Goal: Task Accomplishment & Management: Use online tool/utility

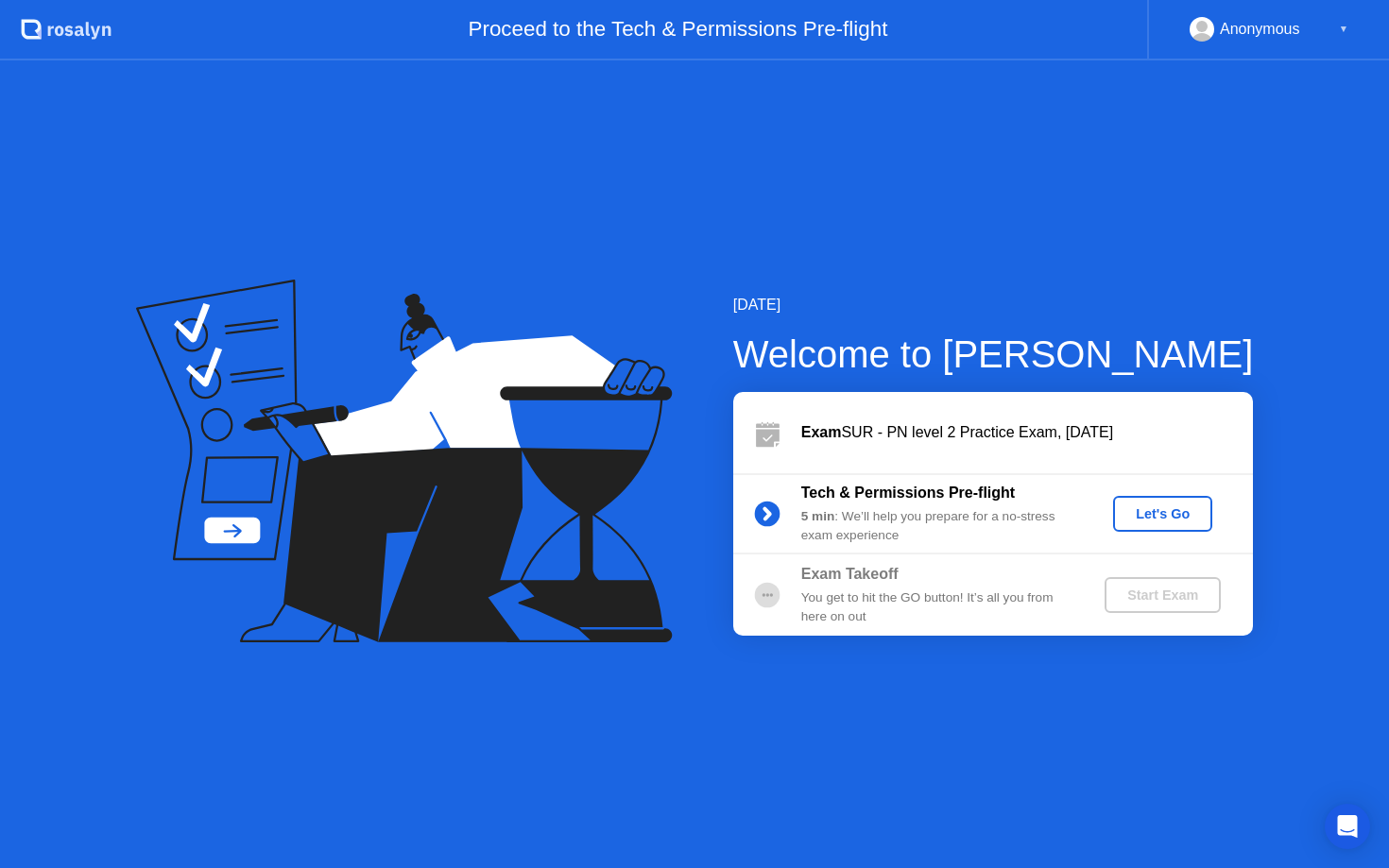
click at [1160, 511] on div "Let's Go" at bounding box center [1162, 514] width 84 height 15
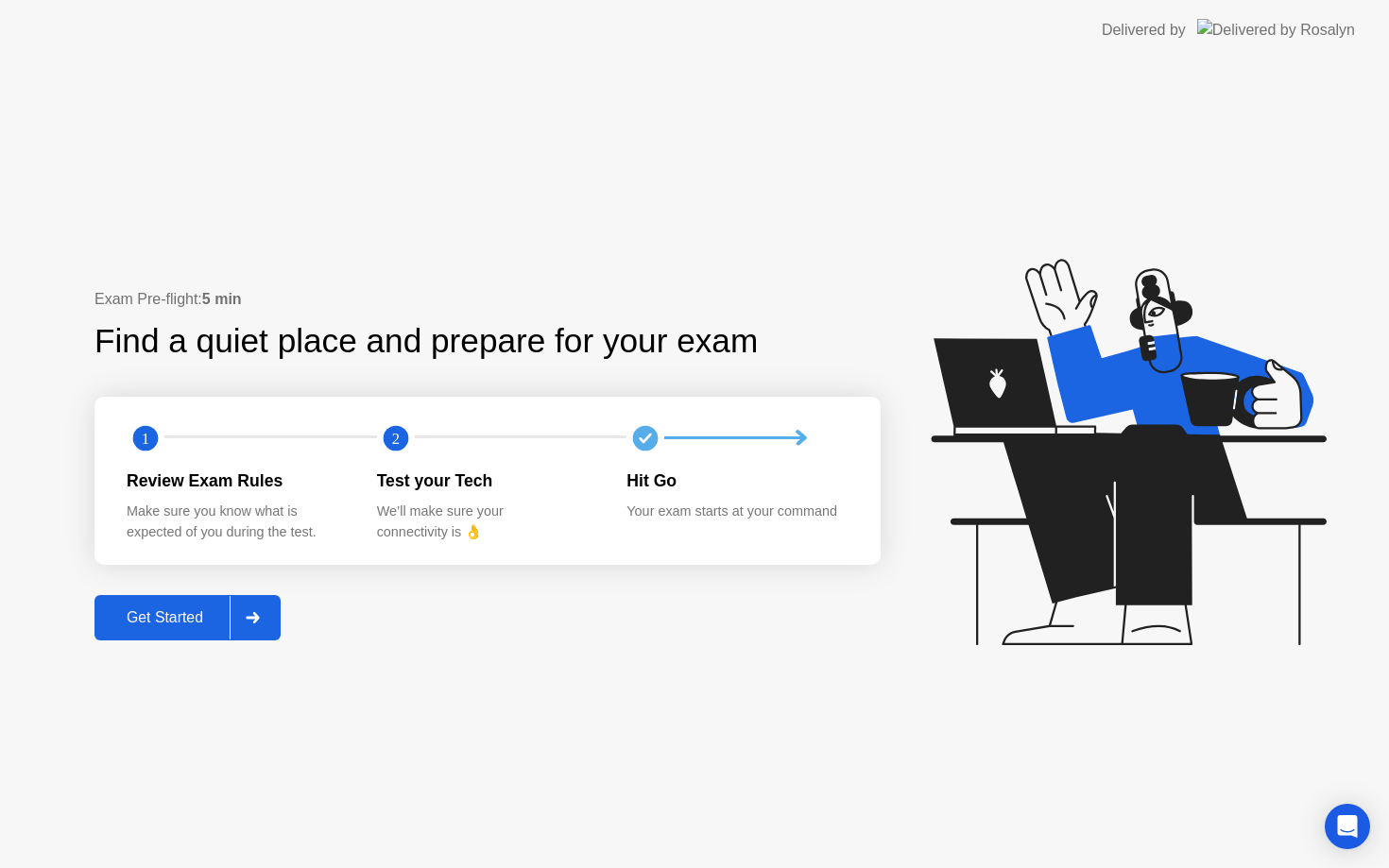
click at [155, 626] on div "Get Started" at bounding box center [164, 617] width 129 height 17
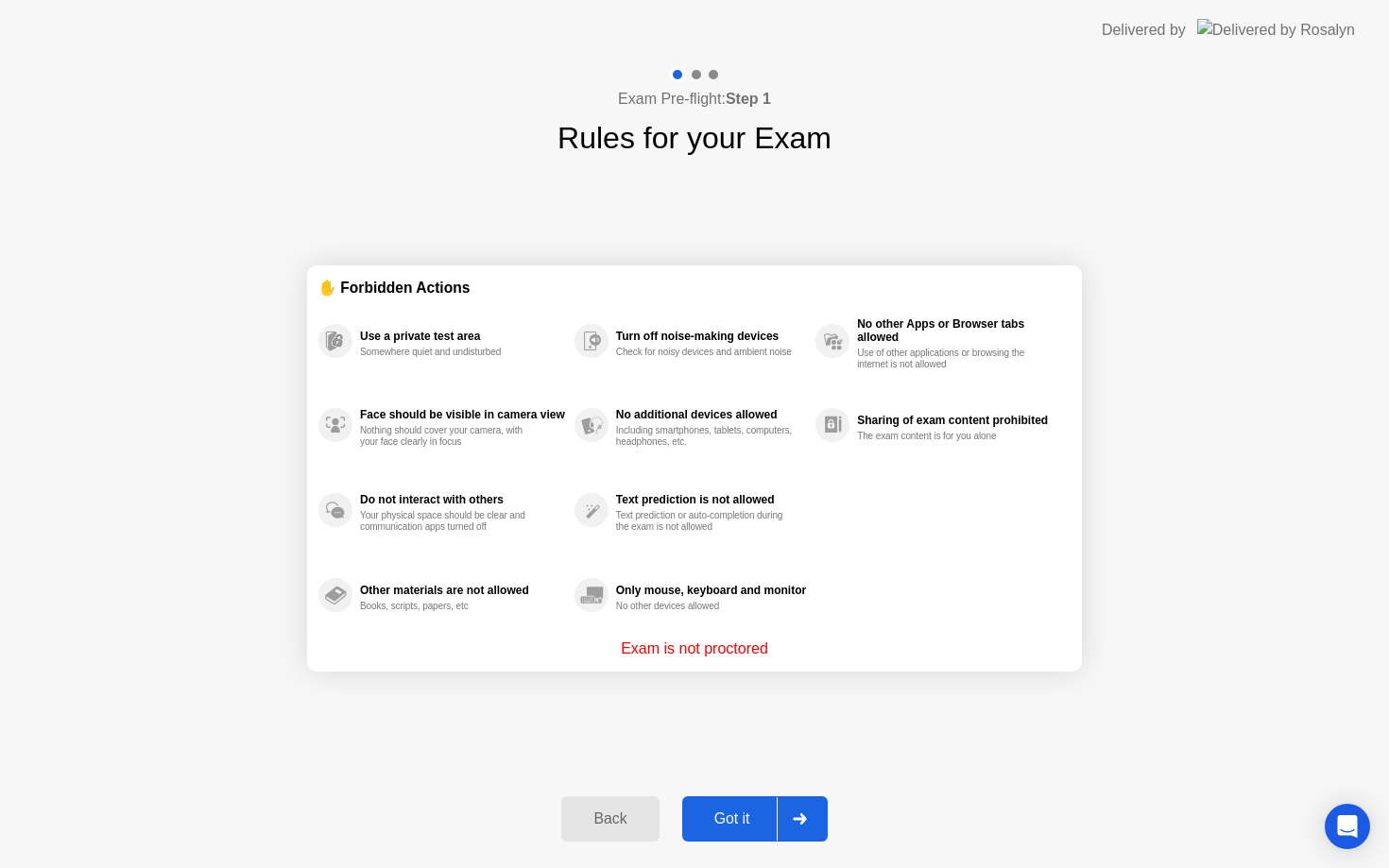
click at [752, 830] on button "Got it" at bounding box center [754, 819] width 145 height 46
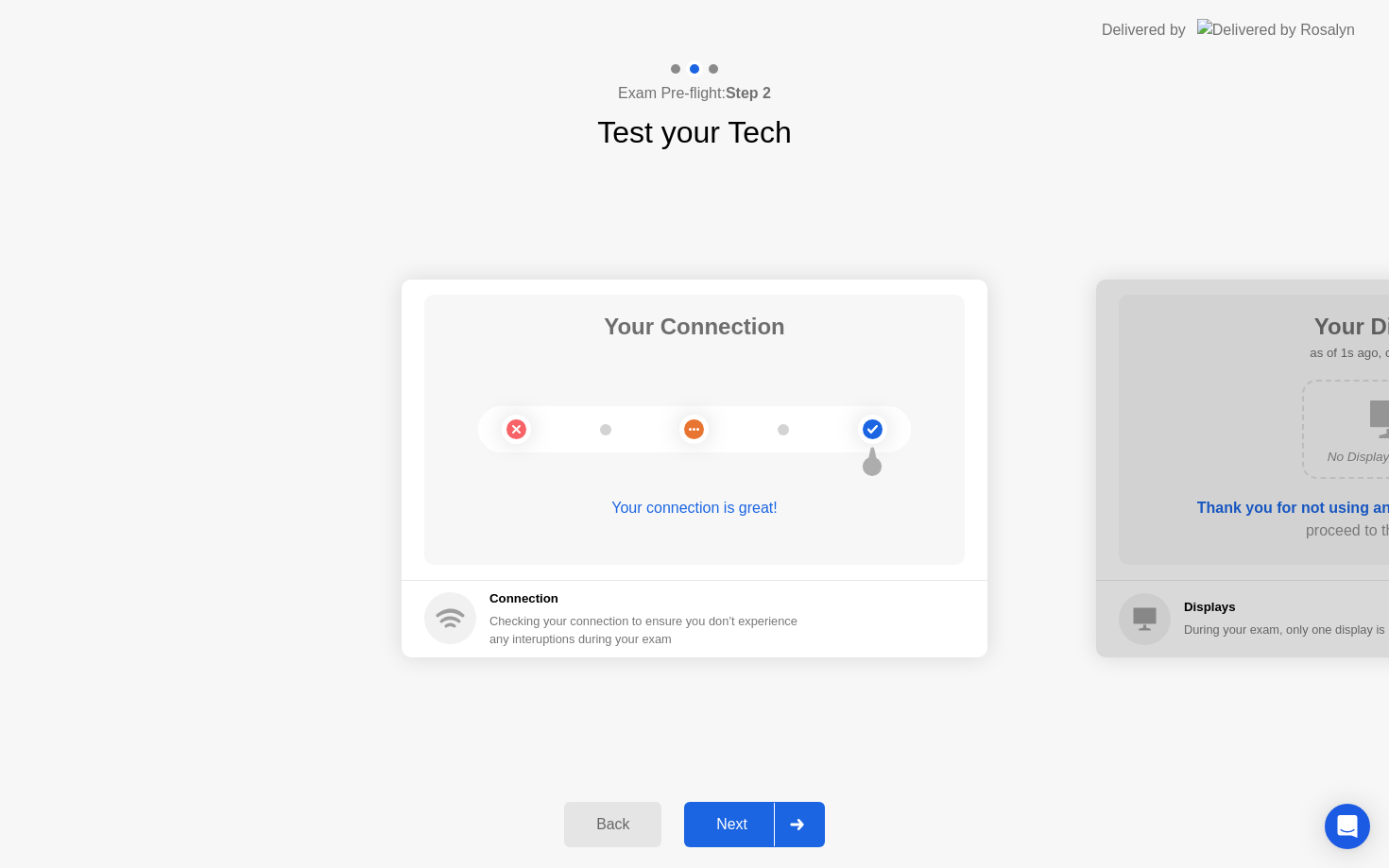
click at [735, 810] on button "Next" at bounding box center [754, 824] width 141 height 46
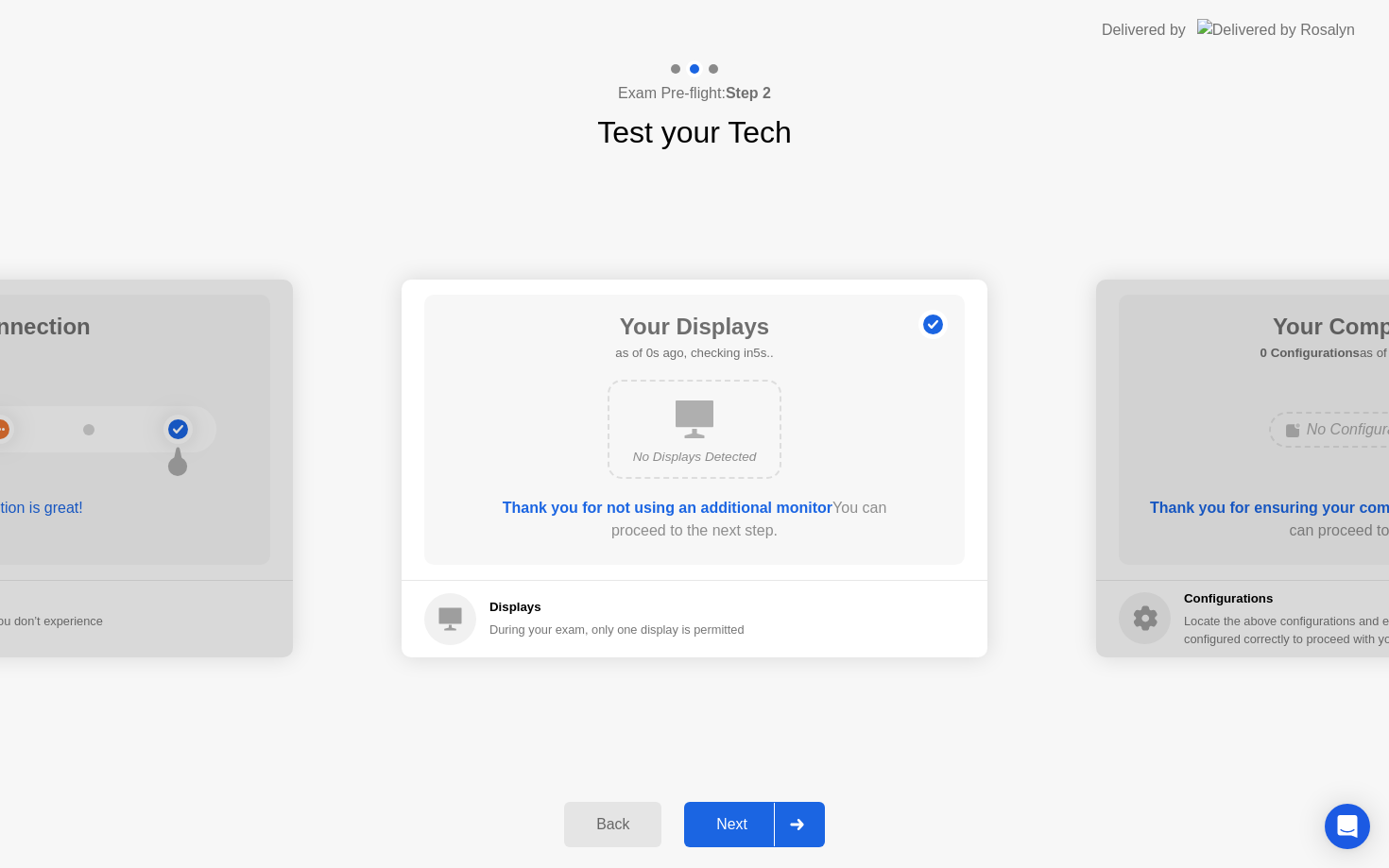
click at [735, 810] on button "Next" at bounding box center [754, 824] width 141 height 46
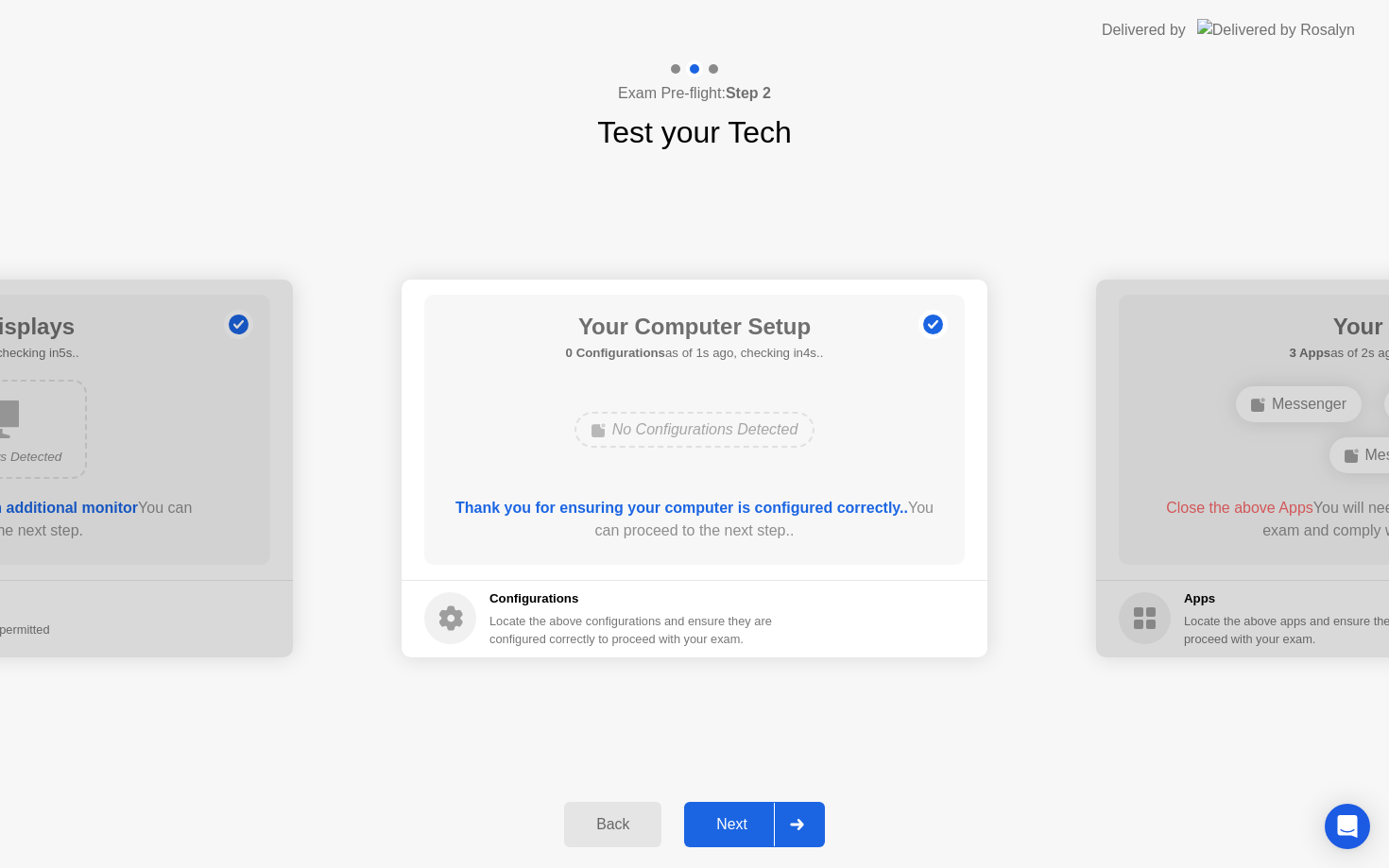
click at [735, 810] on button "Next" at bounding box center [754, 824] width 141 height 46
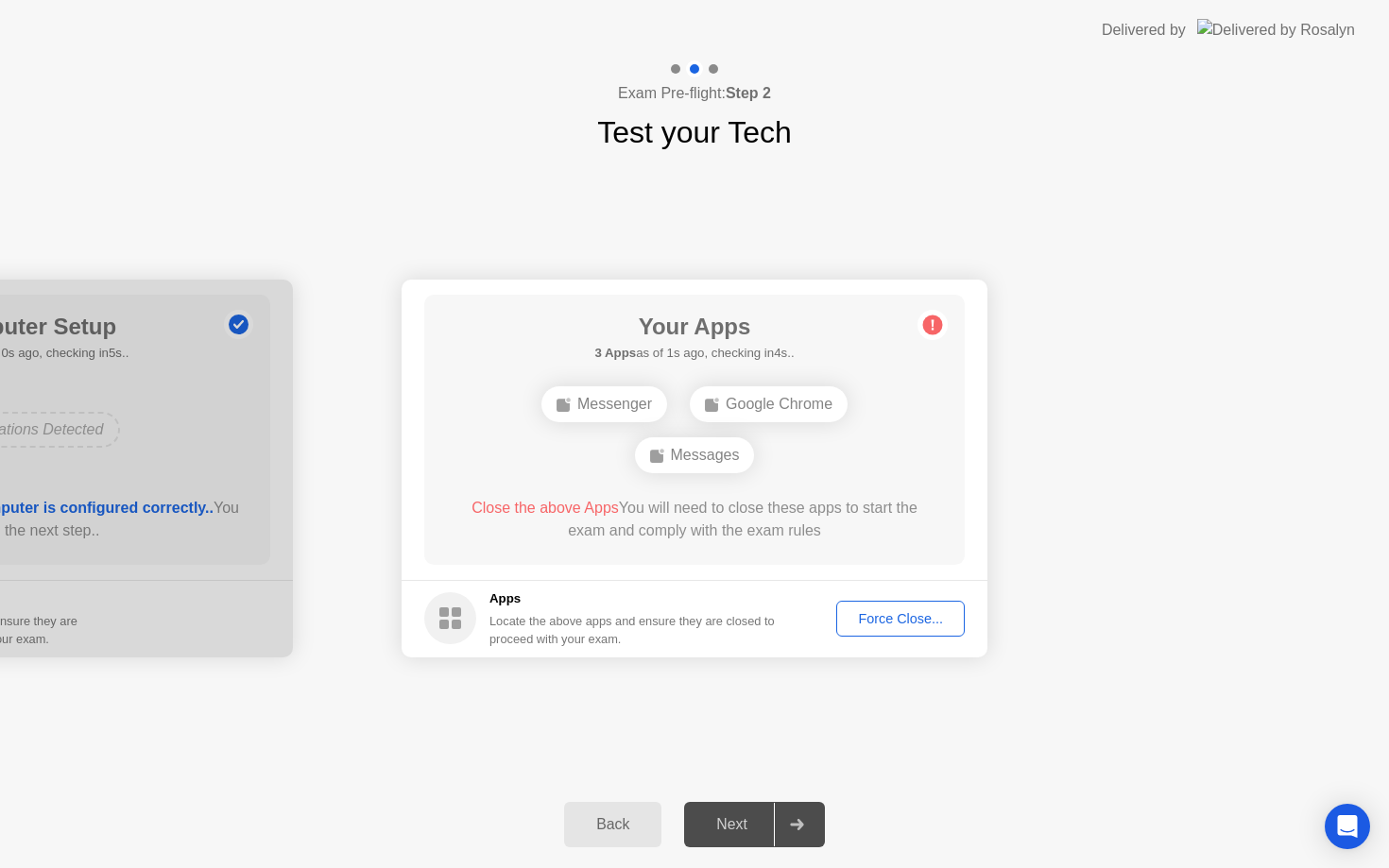
click at [733, 817] on div "Next" at bounding box center [732, 824] width 84 height 17
click at [911, 618] on div "Force Close..." at bounding box center [900, 618] width 115 height 15
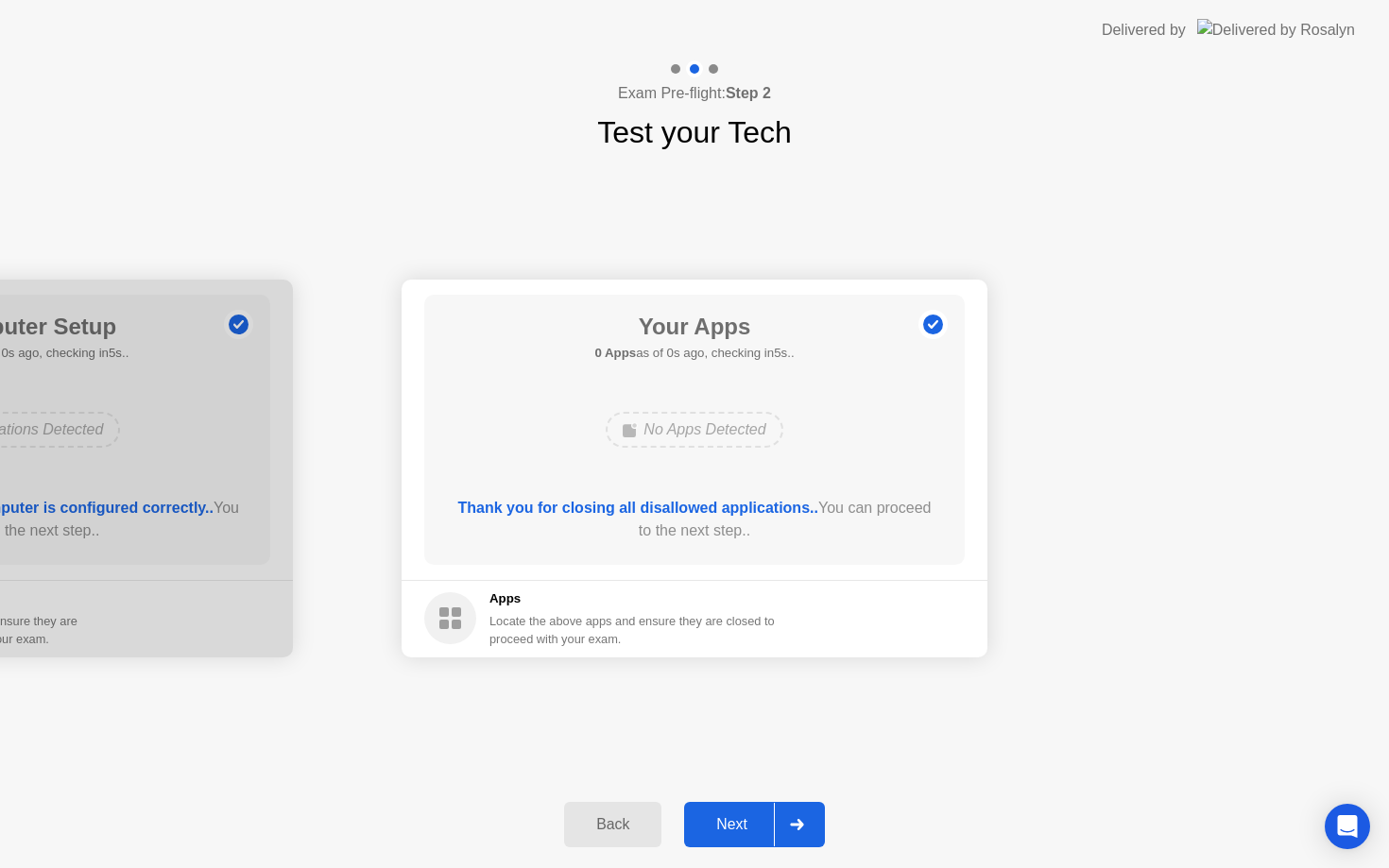
click at [741, 826] on div "Next" at bounding box center [732, 824] width 84 height 17
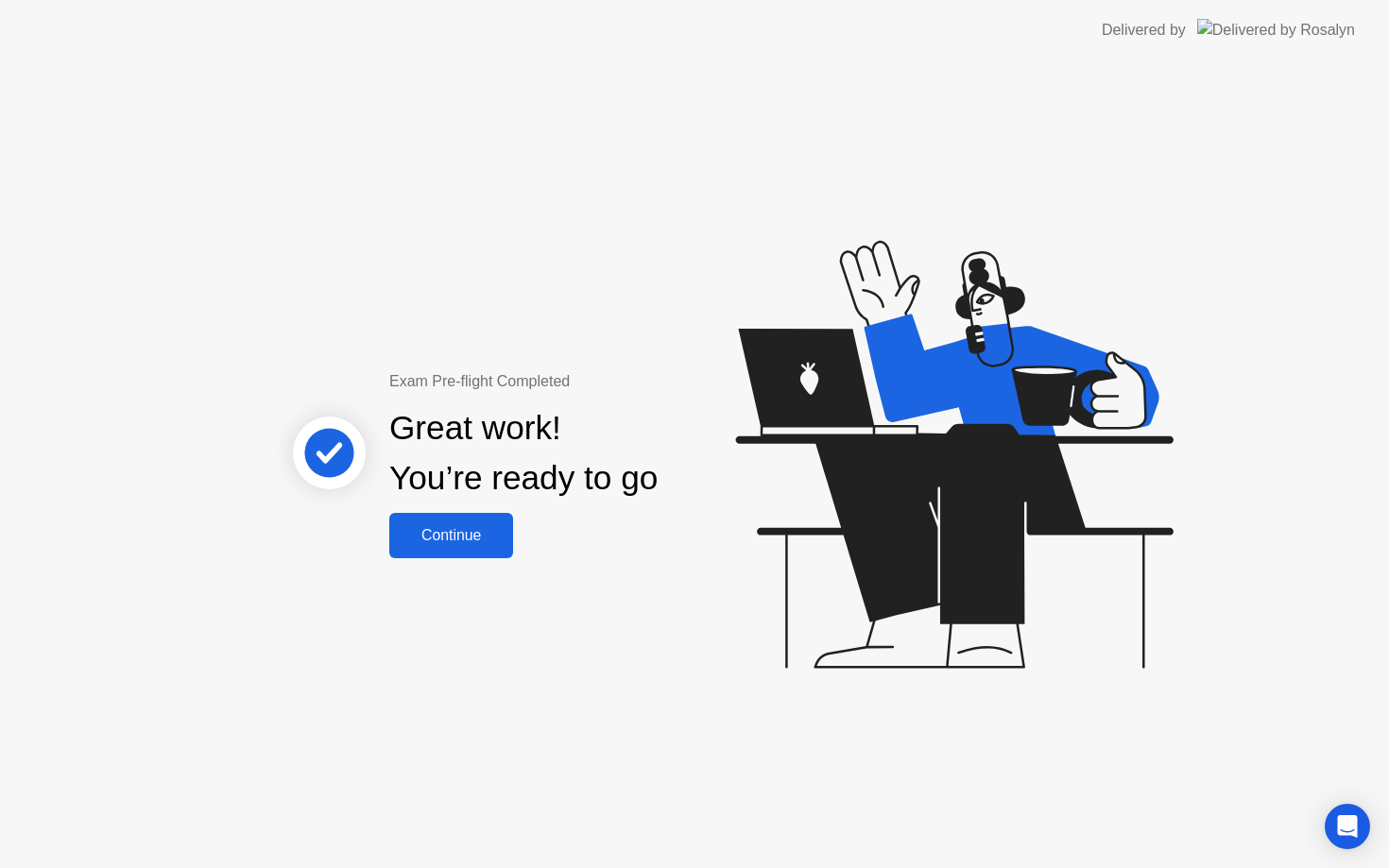
click at [442, 548] on button "Continue" at bounding box center [451, 536] width 124 height 46
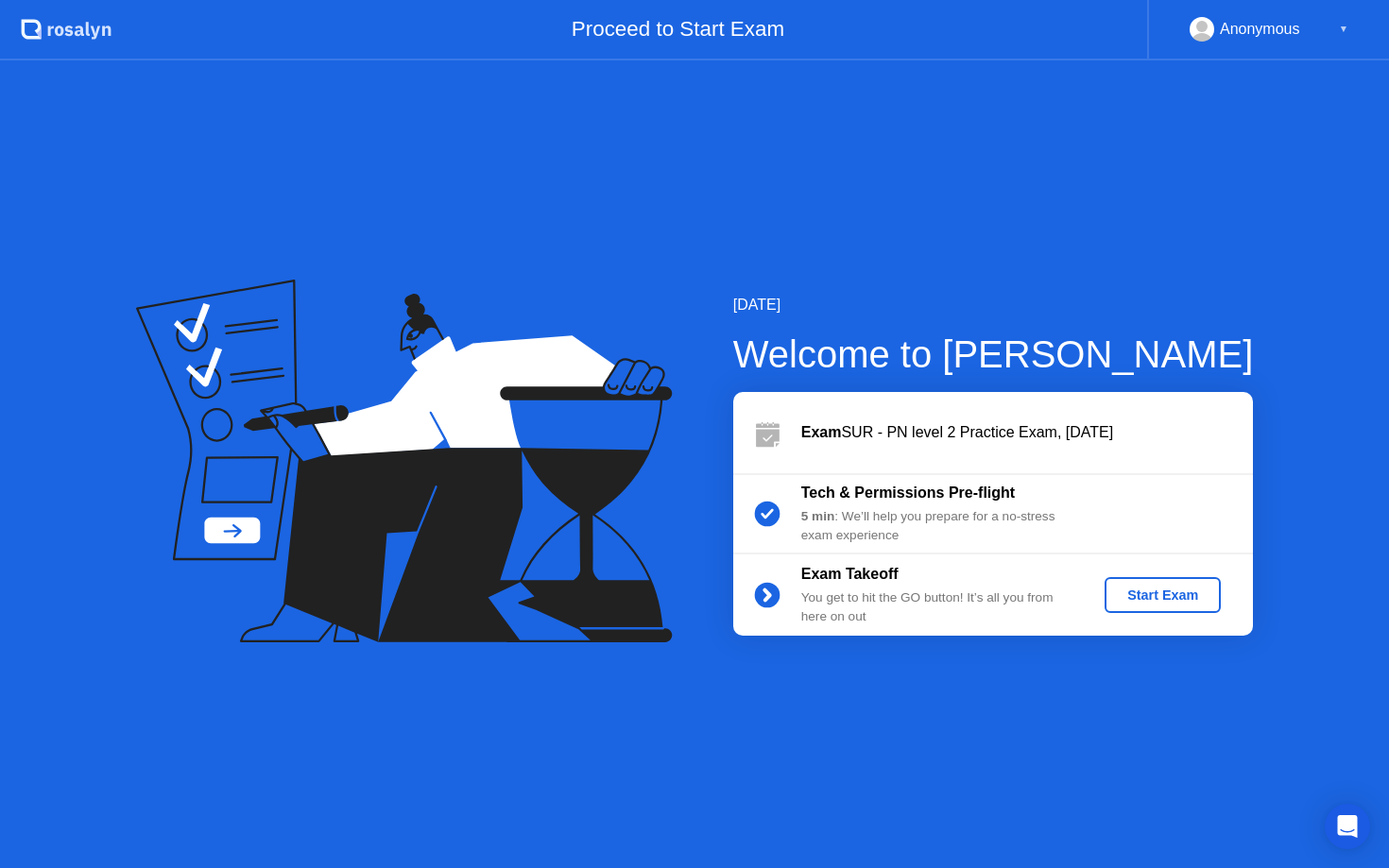
click at [1142, 591] on div "Start Exam" at bounding box center [1162, 594] width 101 height 15
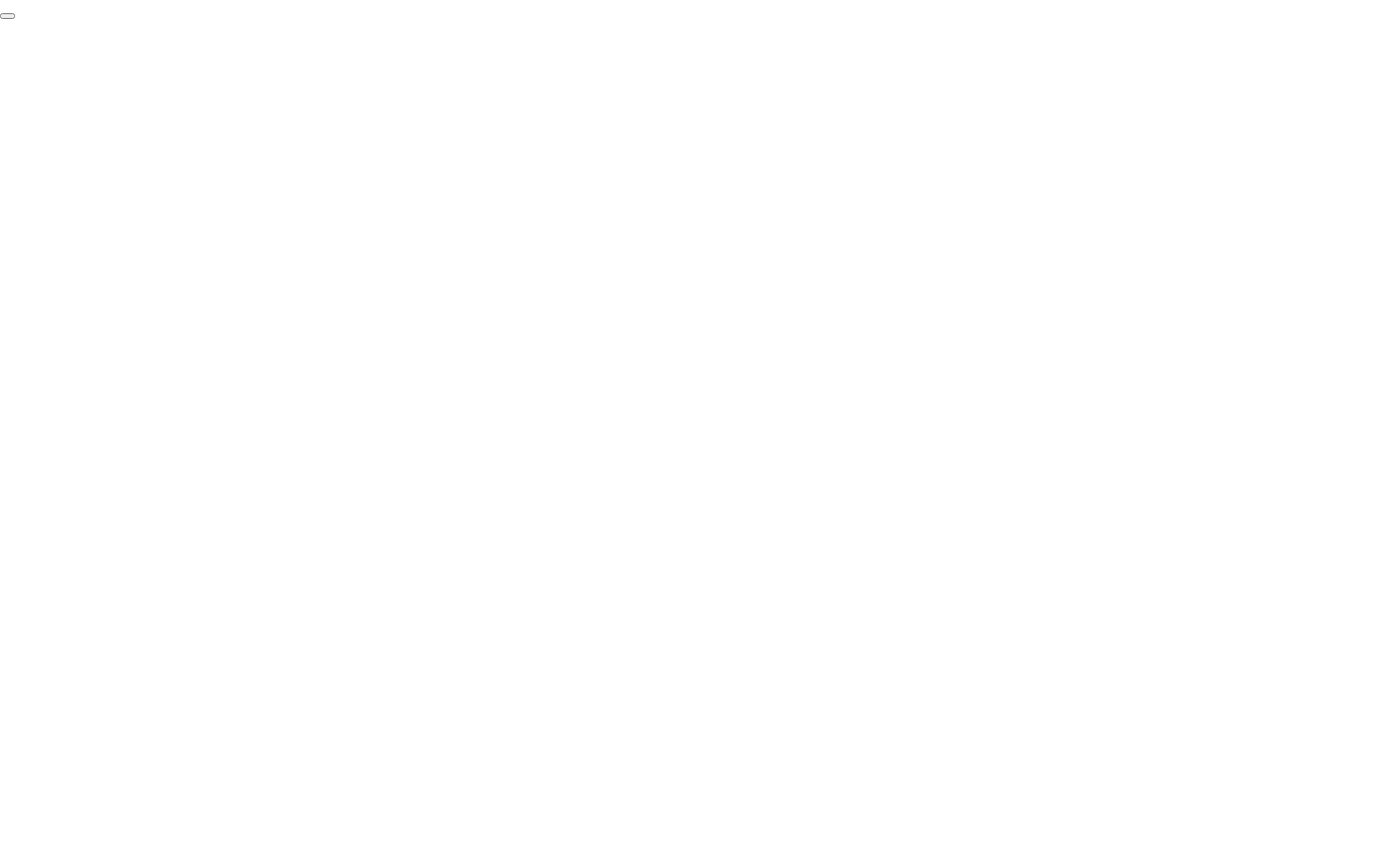
click at [15, 19] on button "End Proctoring Session" at bounding box center [8, 16] width 15 height 6
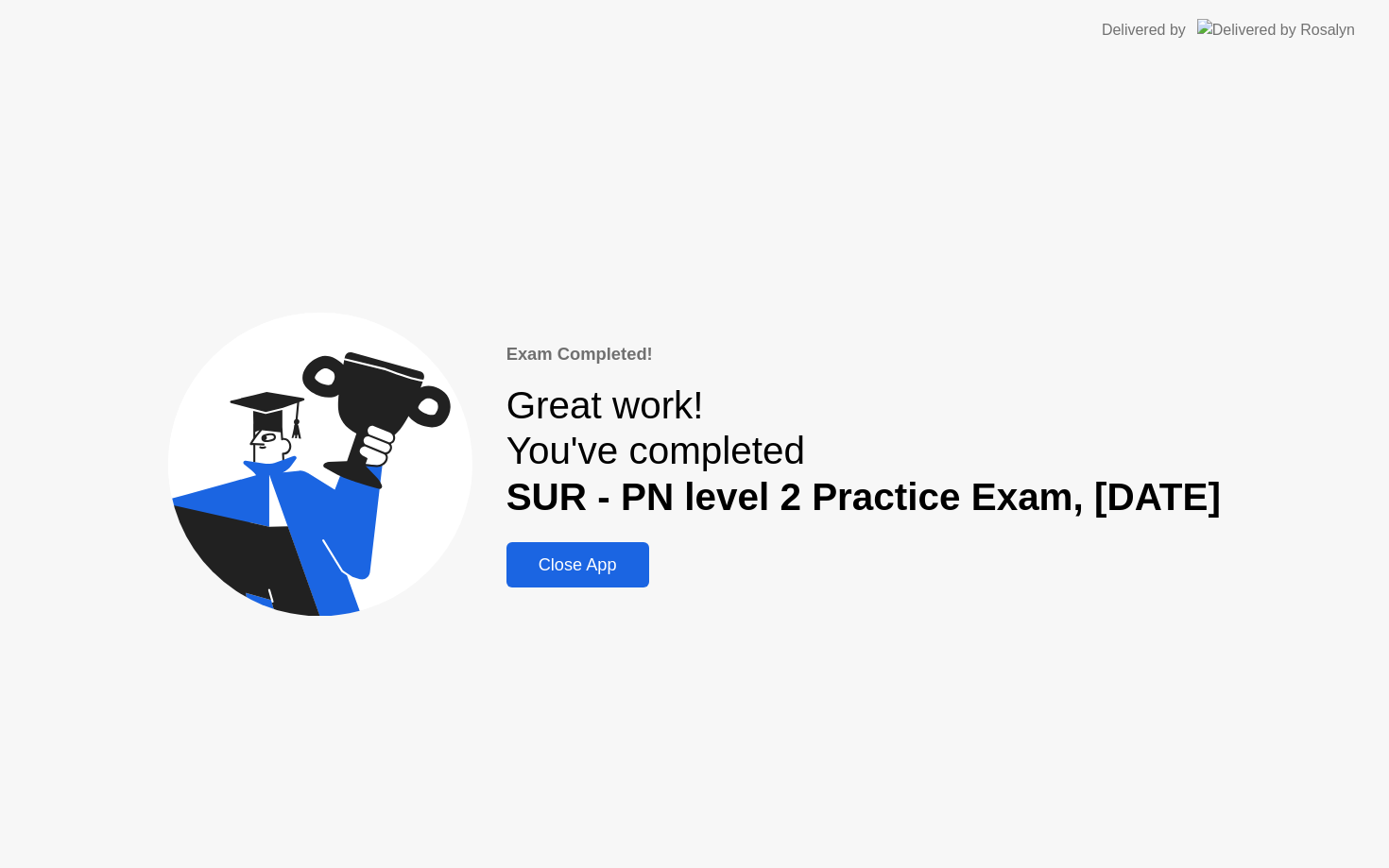
click at [574, 557] on div "Close App" at bounding box center [578, 565] width 131 height 20
